Goal: Information Seeking & Learning: Learn about a topic

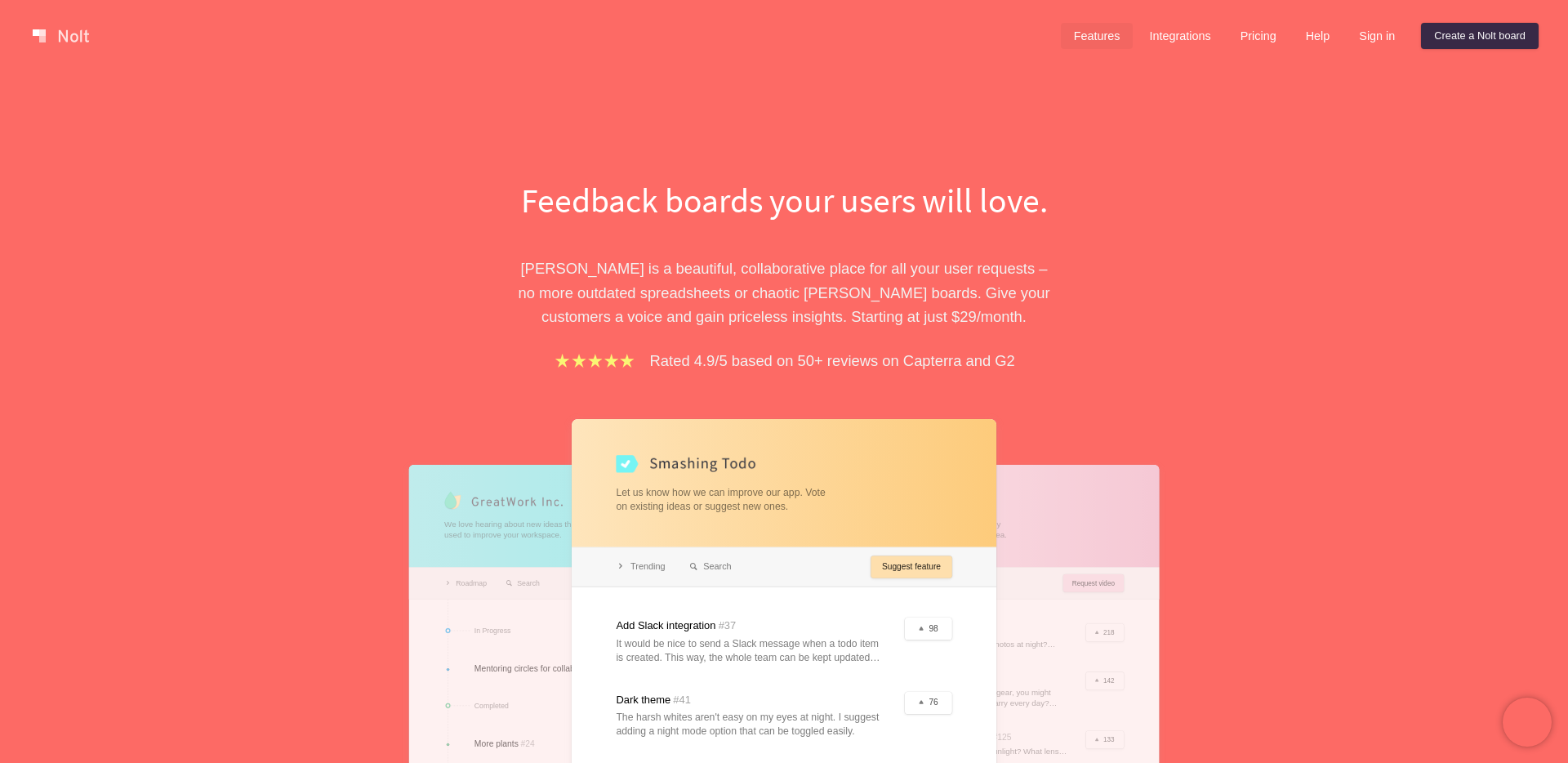
click at [1082, 29] on link "Features" at bounding box center [1097, 36] width 73 height 26
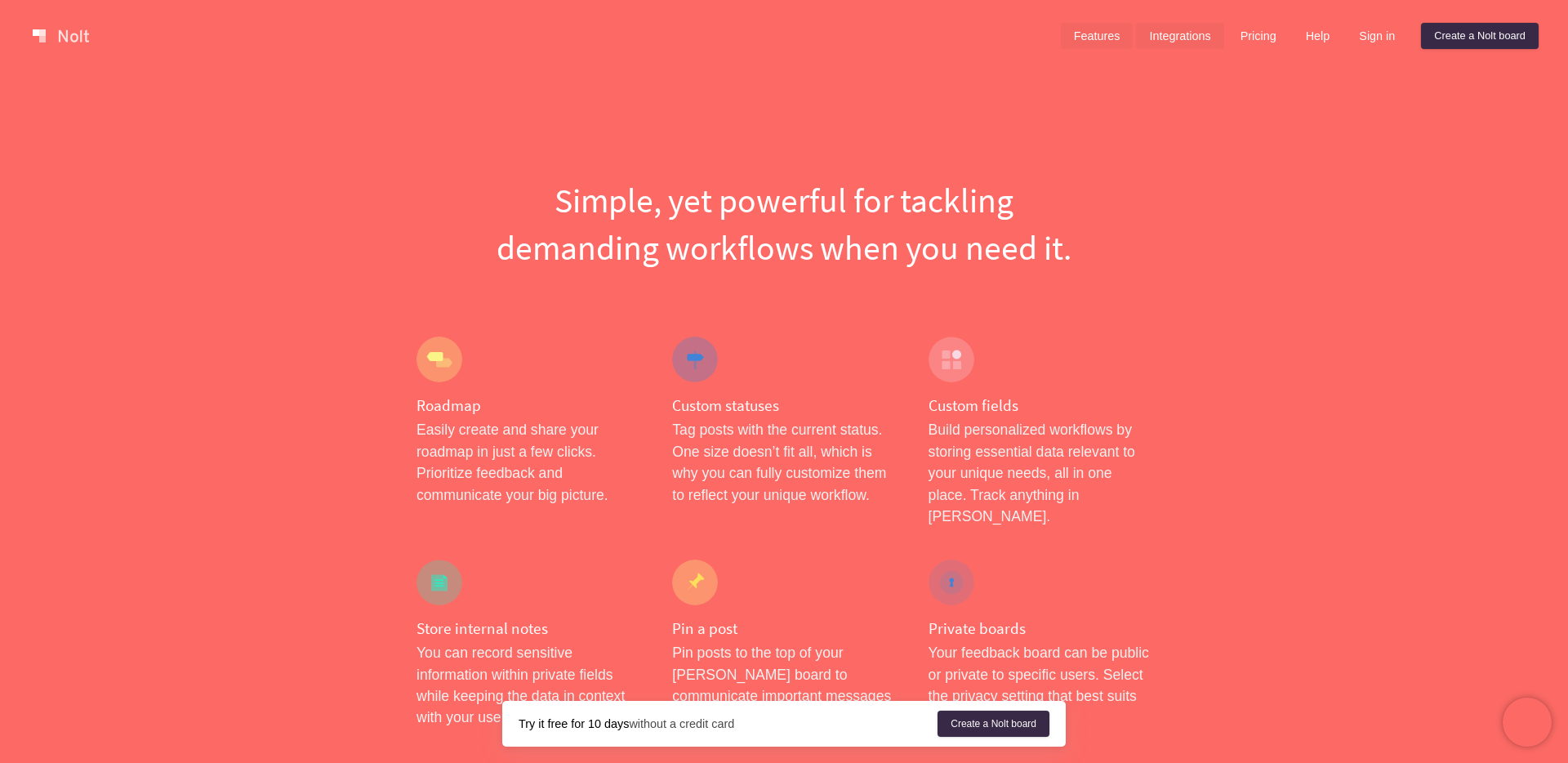
click at [1201, 47] on link "Integrations" at bounding box center [1180, 36] width 88 height 26
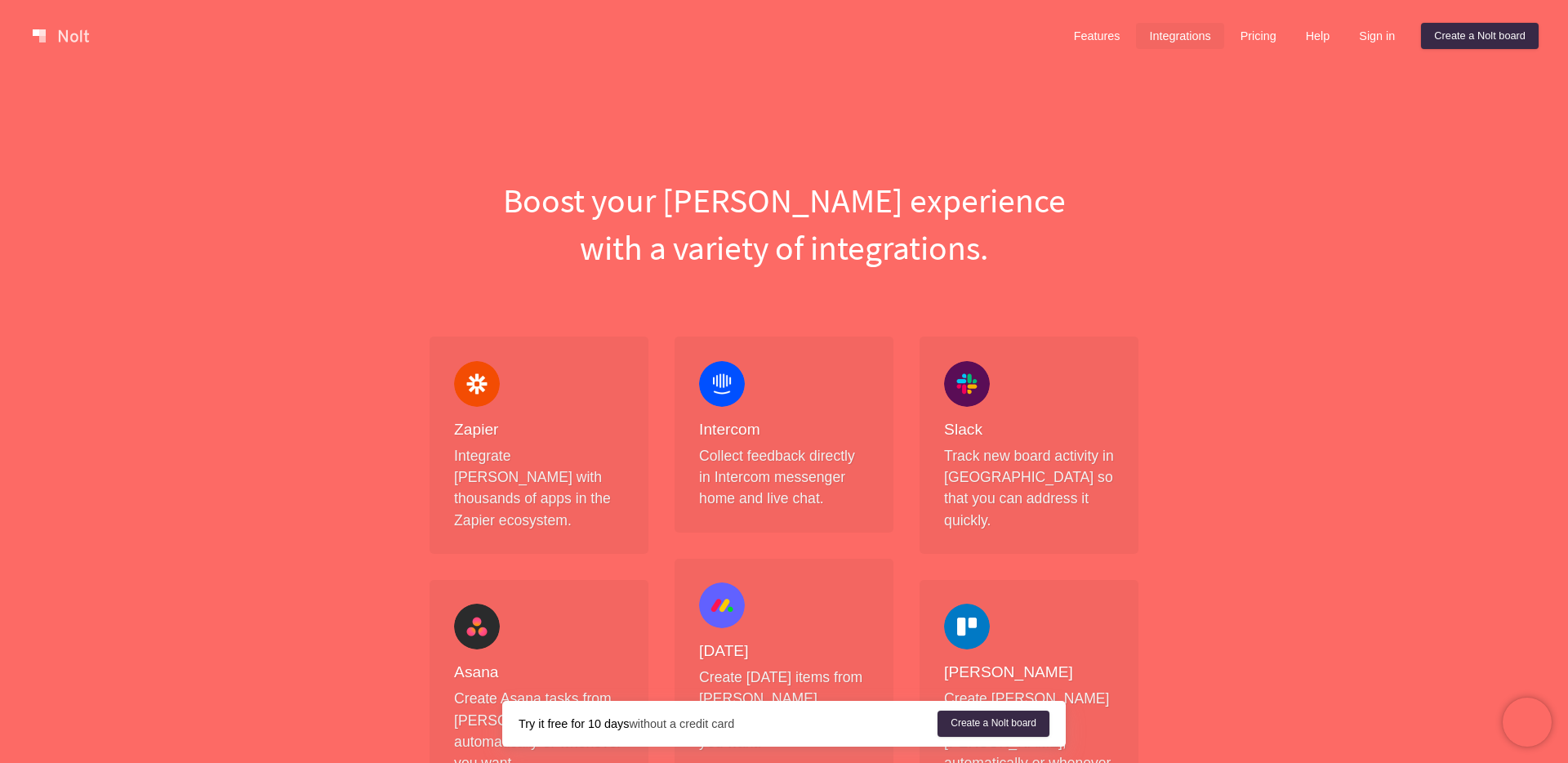
click at [70, 29] on link at bounding box center [61, 36] width 70 height 26
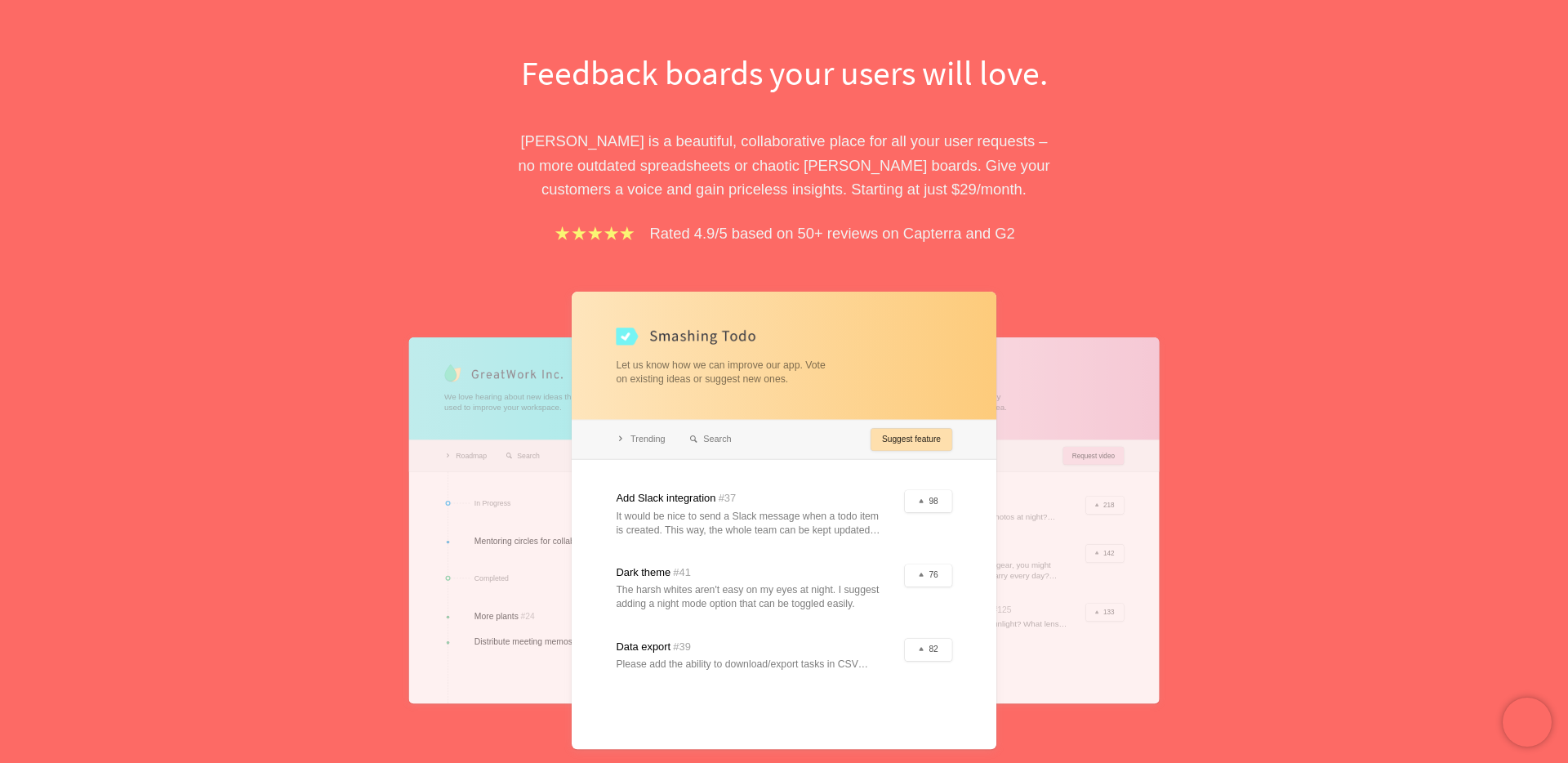
scroll to position [281, 0]
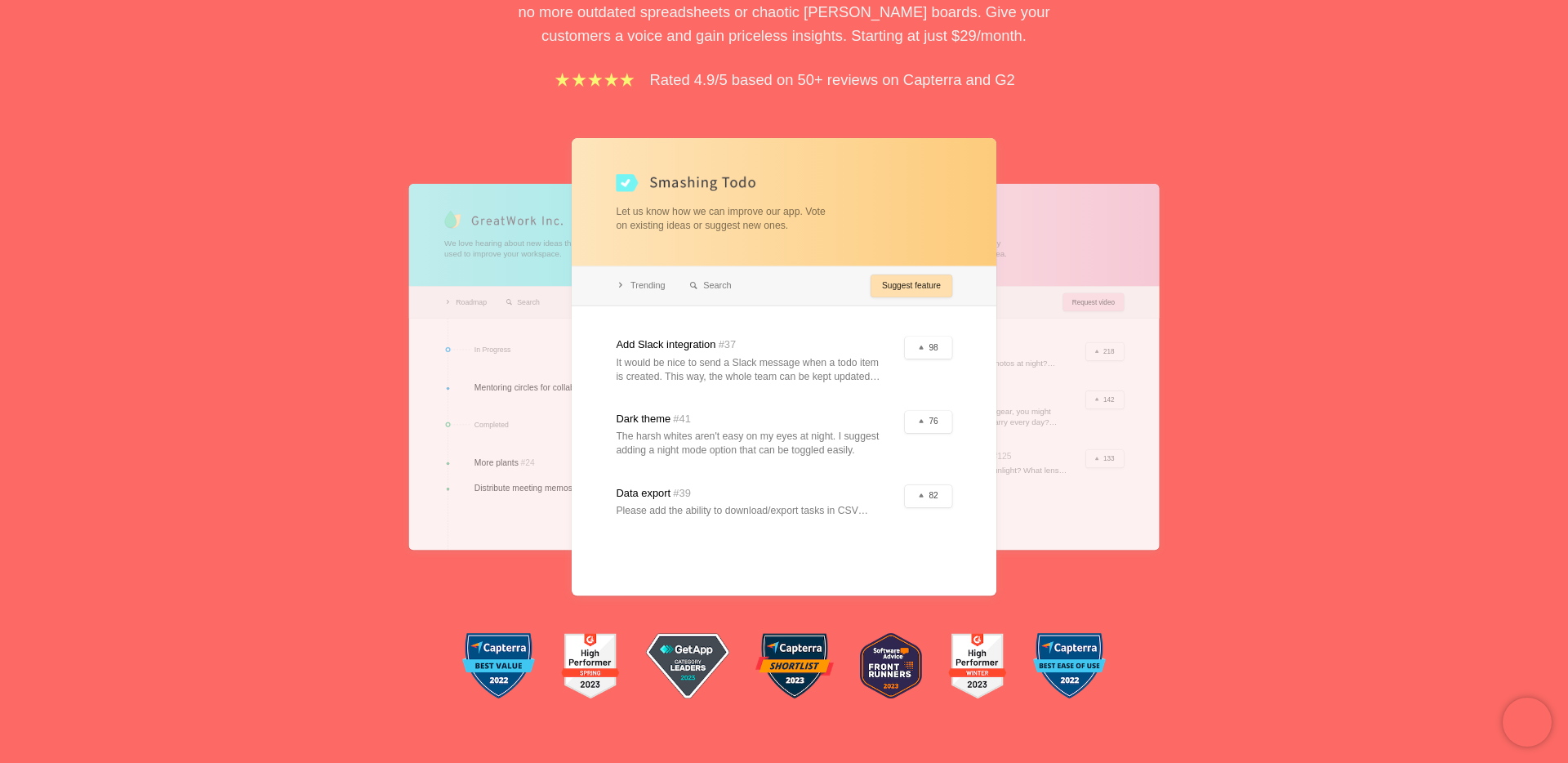
click at [1087, 421] on div at bounding box center [988, 366] width 340 height 366
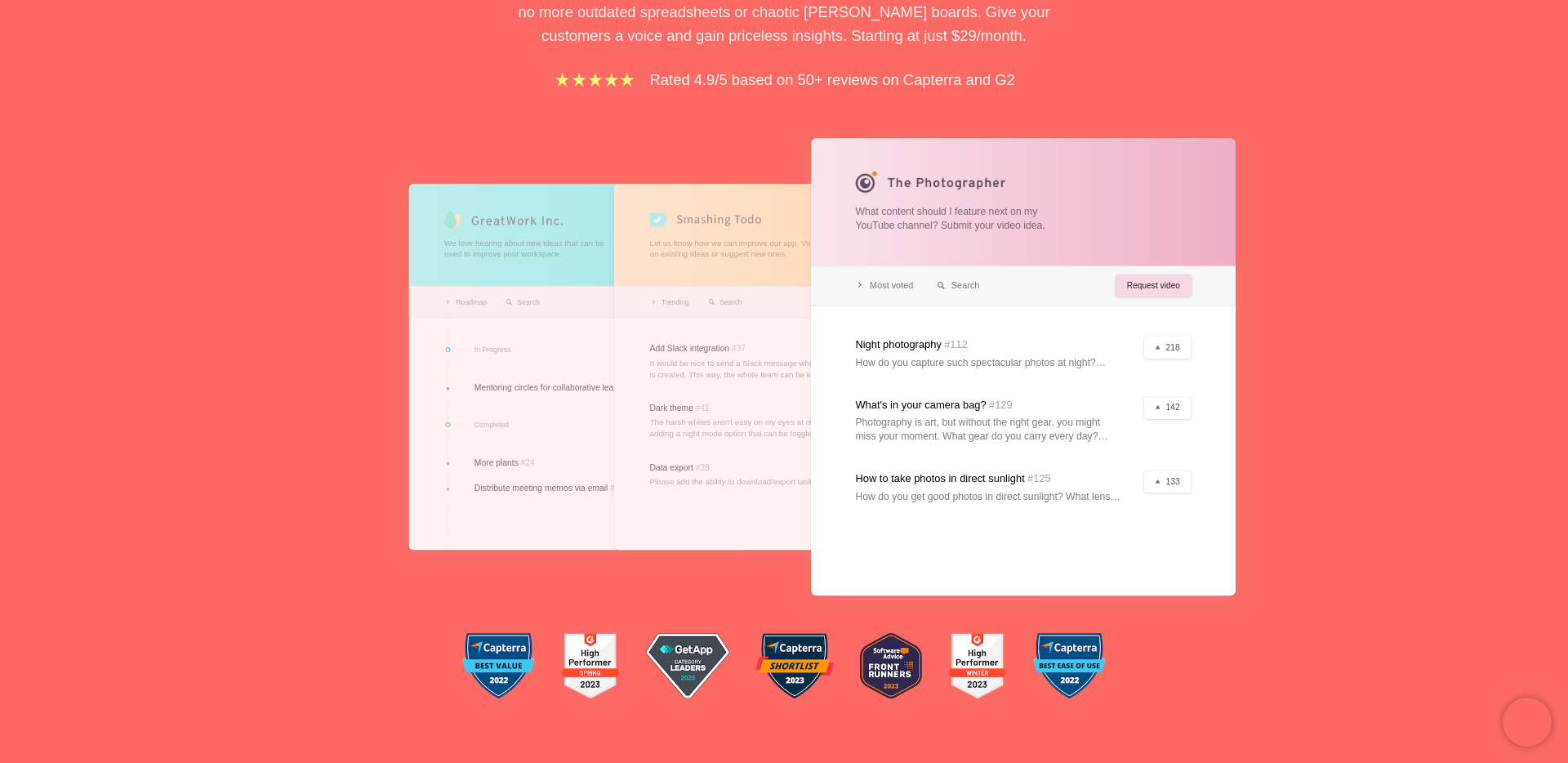
click at [543, 396] on div at bounding box center [579, 366] width 340 height 366
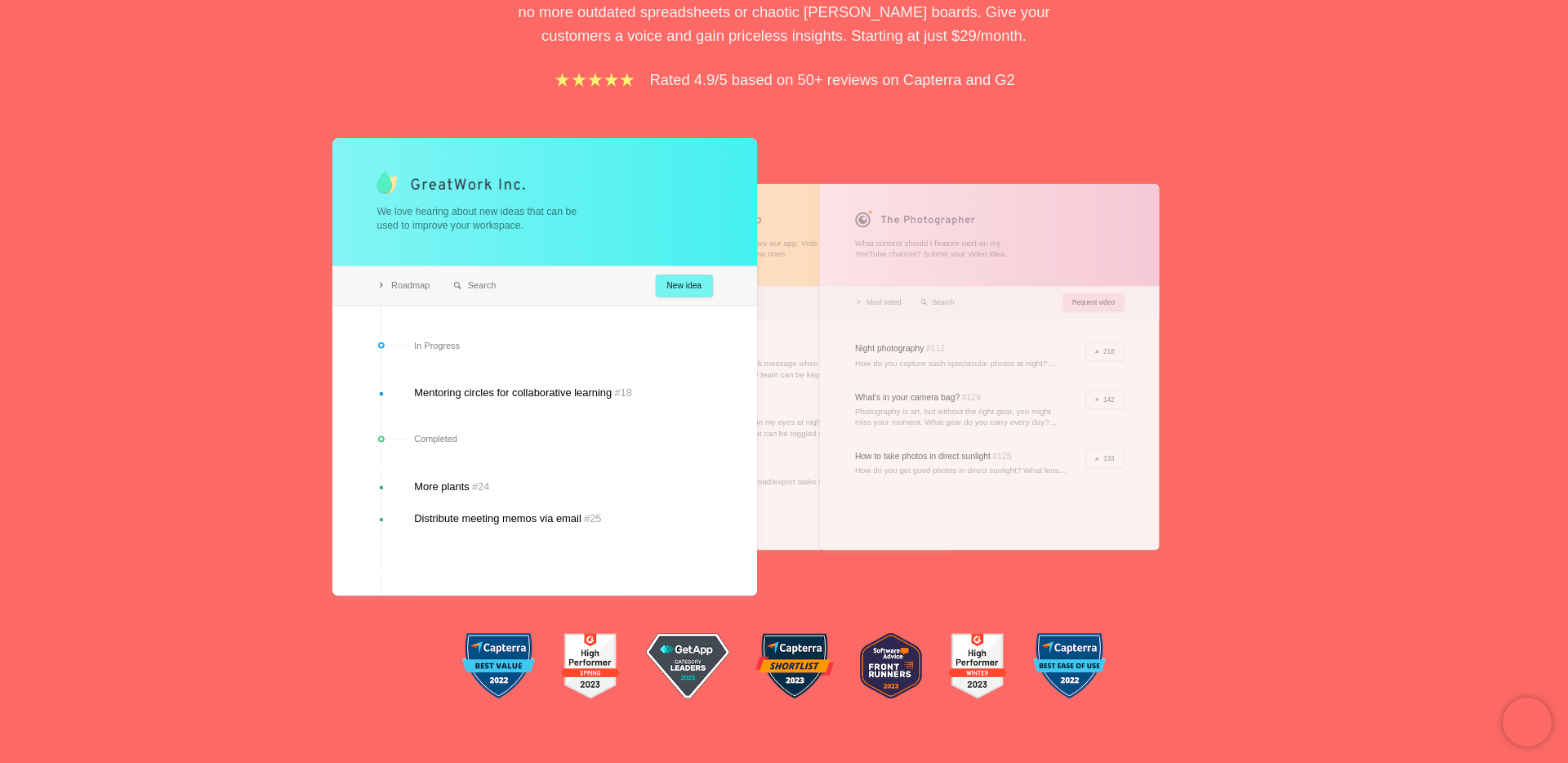
click at [784, 349] on div at bounding box center [784, 366] width 340 height 366
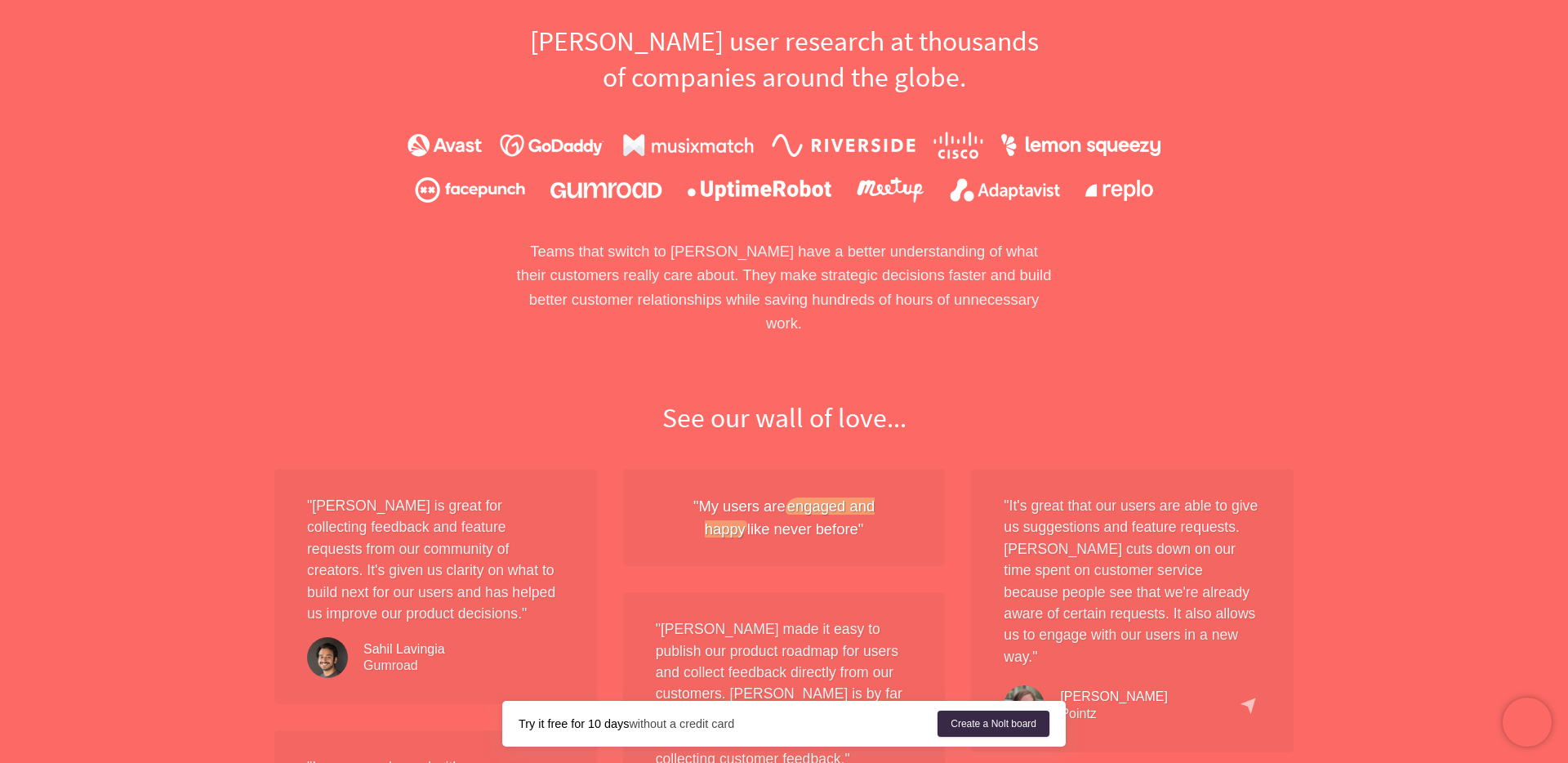
scroll to position [0, 0]
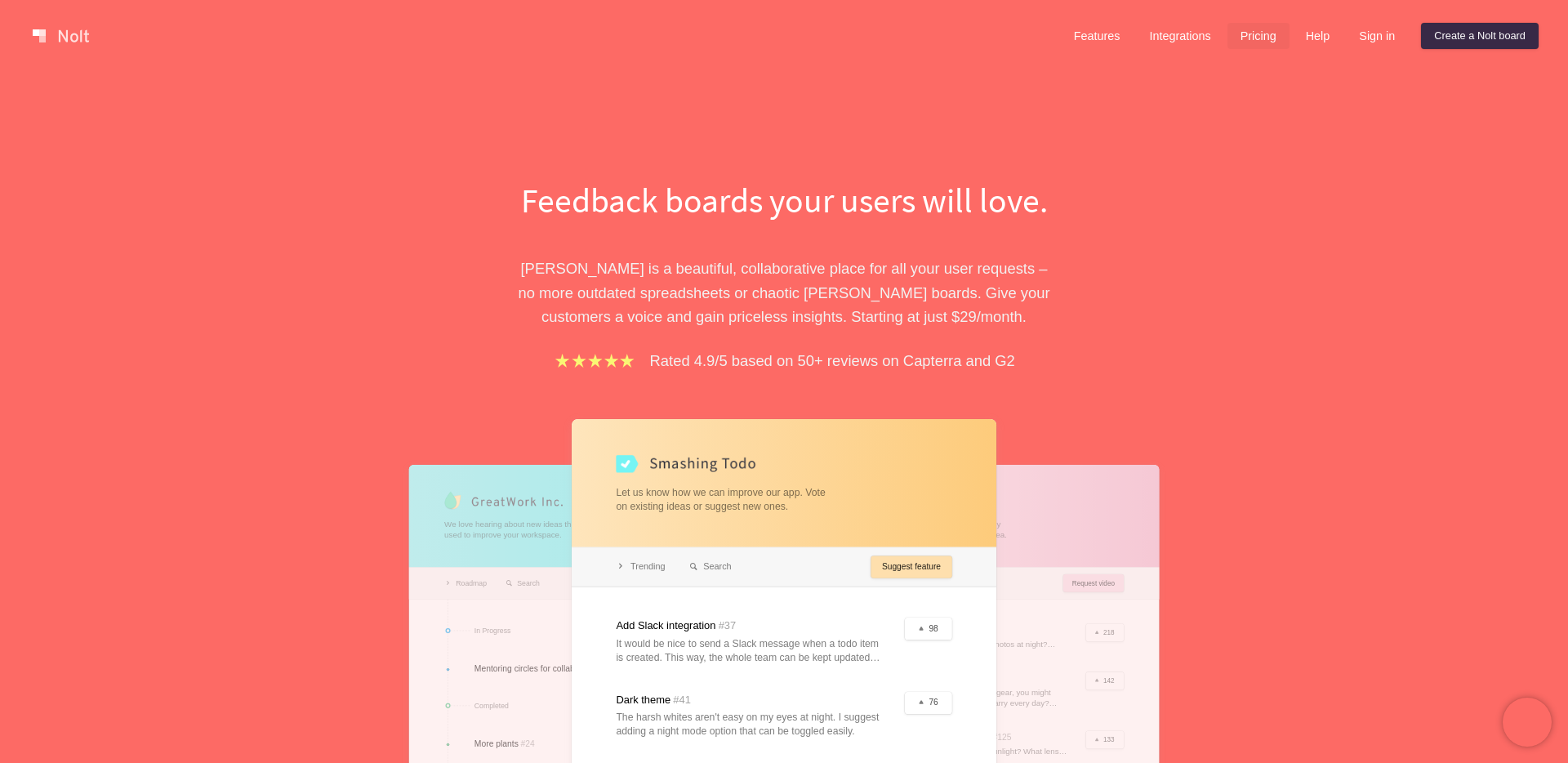
click at [1261, 38] on link "Pricing" at bounding box center [1259, 36] width 62 height 26
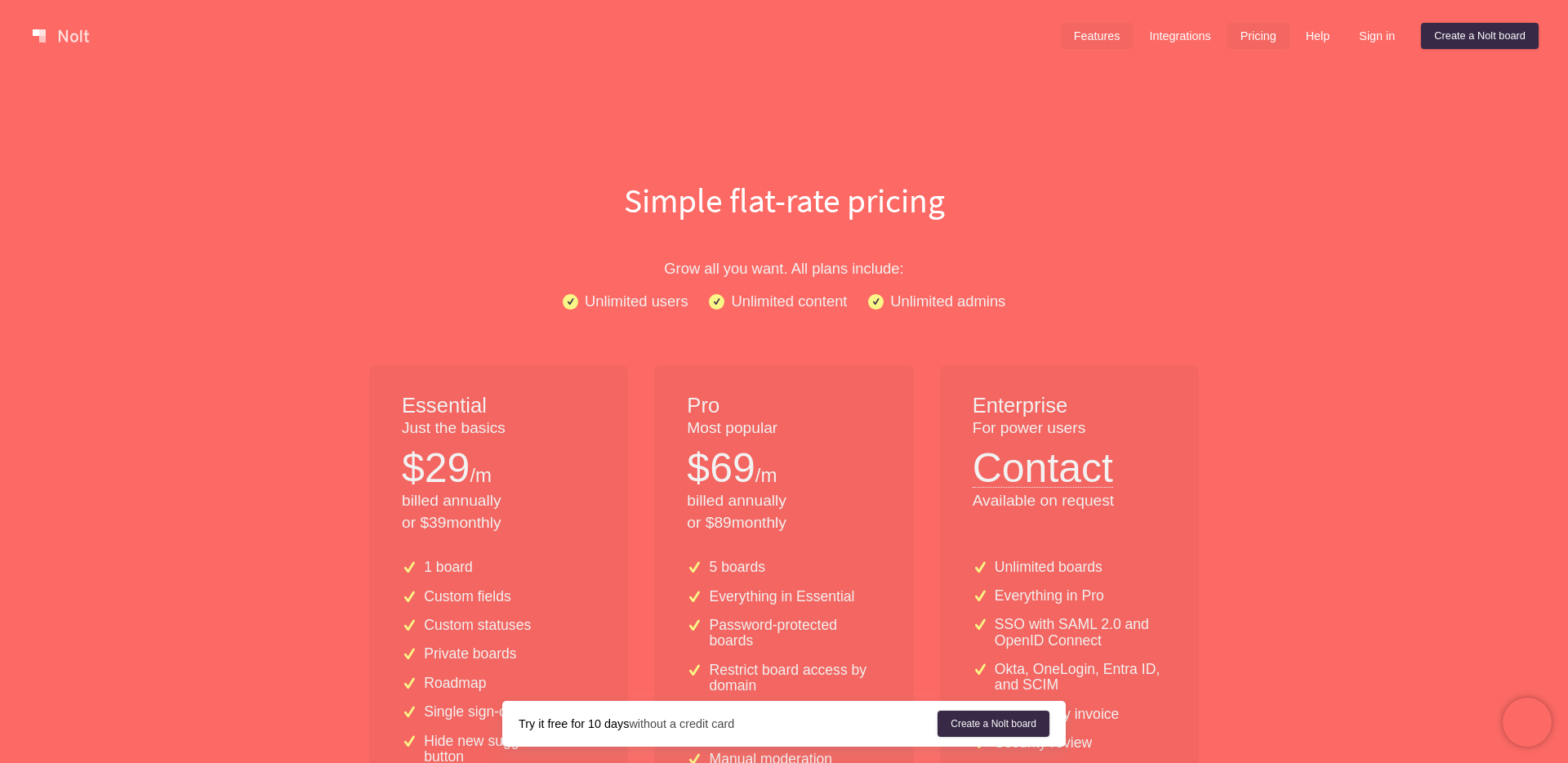
click at [1096, 31] on link "Features" at bounding box center [1097, 36] width 73 height 26
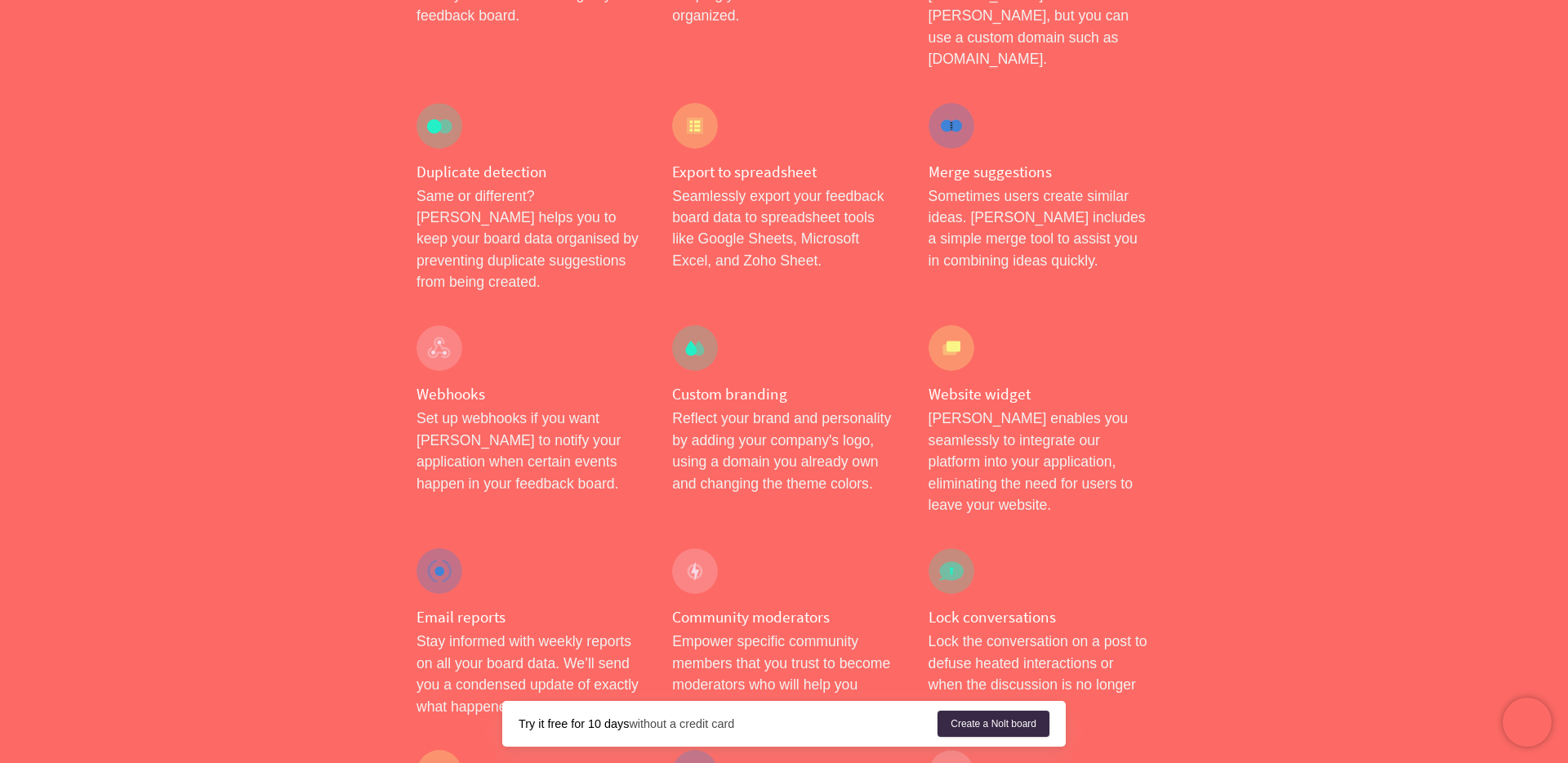
scroll to position [1510, 0]
